Goal: Transaction & Acquisition: Purchase product/service

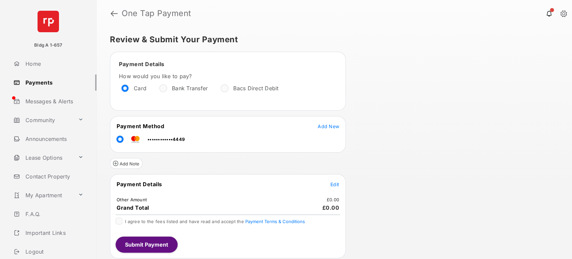
click at [335, 181] on span "Edit" at bounding box center [335, 184] width 9 height 6
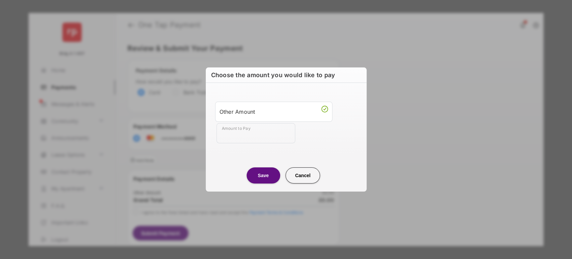
click at [252, 136] on input "Amount to Pay" at bounding box center [256, 133] width 79 height 20
type input "***"
click at [267, 176] on button "Save" at bounding box center [264, 175] width 34 height 16
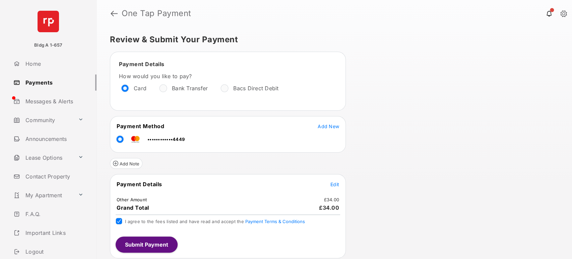
click at [136, 241] on button "Submit Payment" at bounding box center [147, 244] width 62 height 16
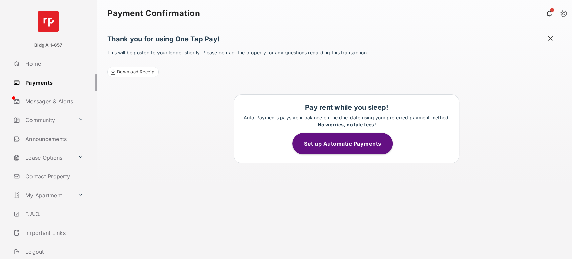
click at [37, 81] on link "Payments" at bounding box center [54, 82] width 86 height 16
